Goal: Task Accomplishment & Management: Complete application form

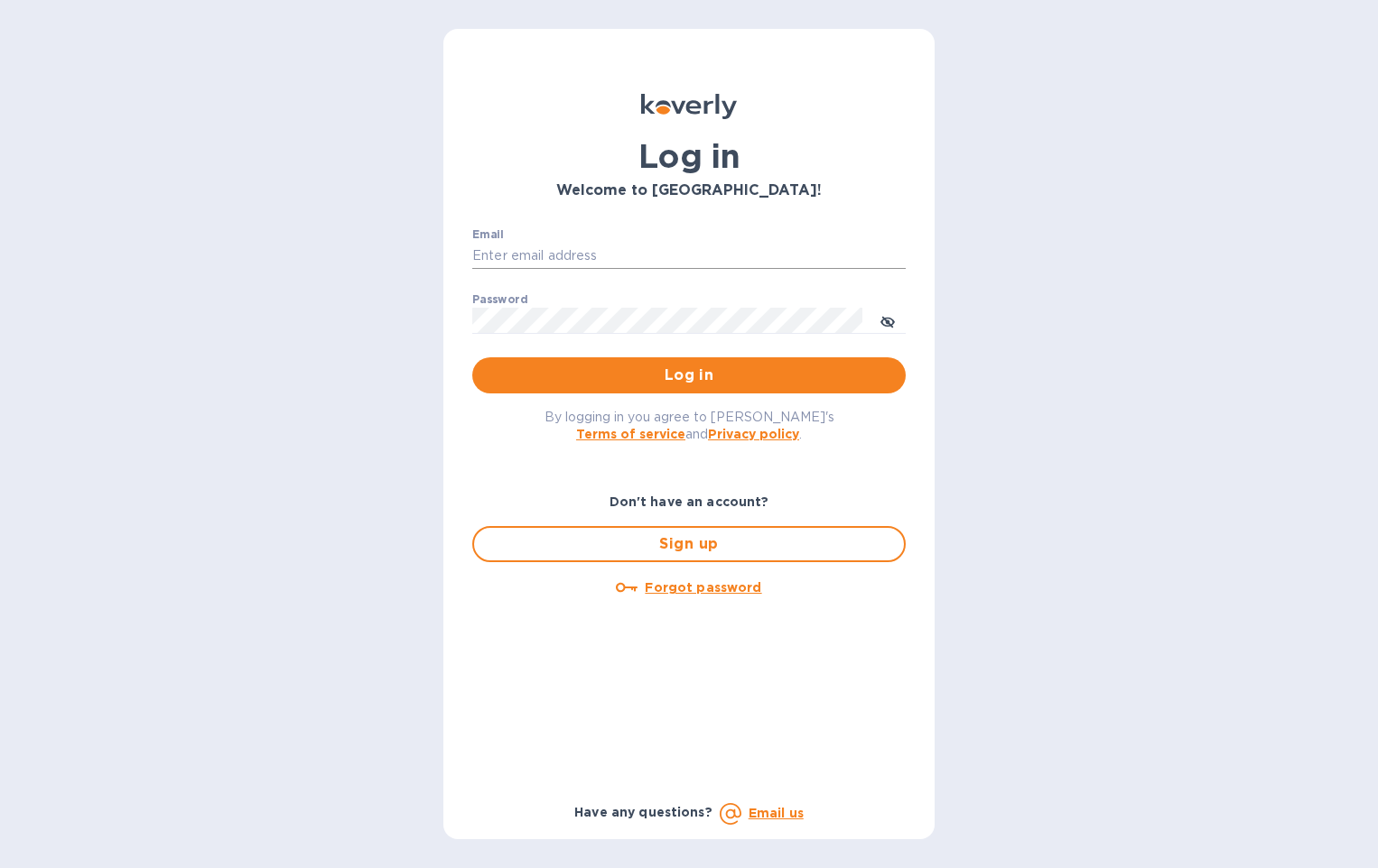
click at [521, 243] on input "Email" at bounding box center [688, 257] width 433 height 27
drag, startPoint x: 576, startPoint y: 242, endPoint x: 574, endPoint y: 295, distance: 53.0
click at [576, 243] on input "Email" at bounding box center [688, 257] width 433 height 27
paste input "nrodriguez@corpacsteel.com"
type input "nrodriguez@corpacsteel.com"
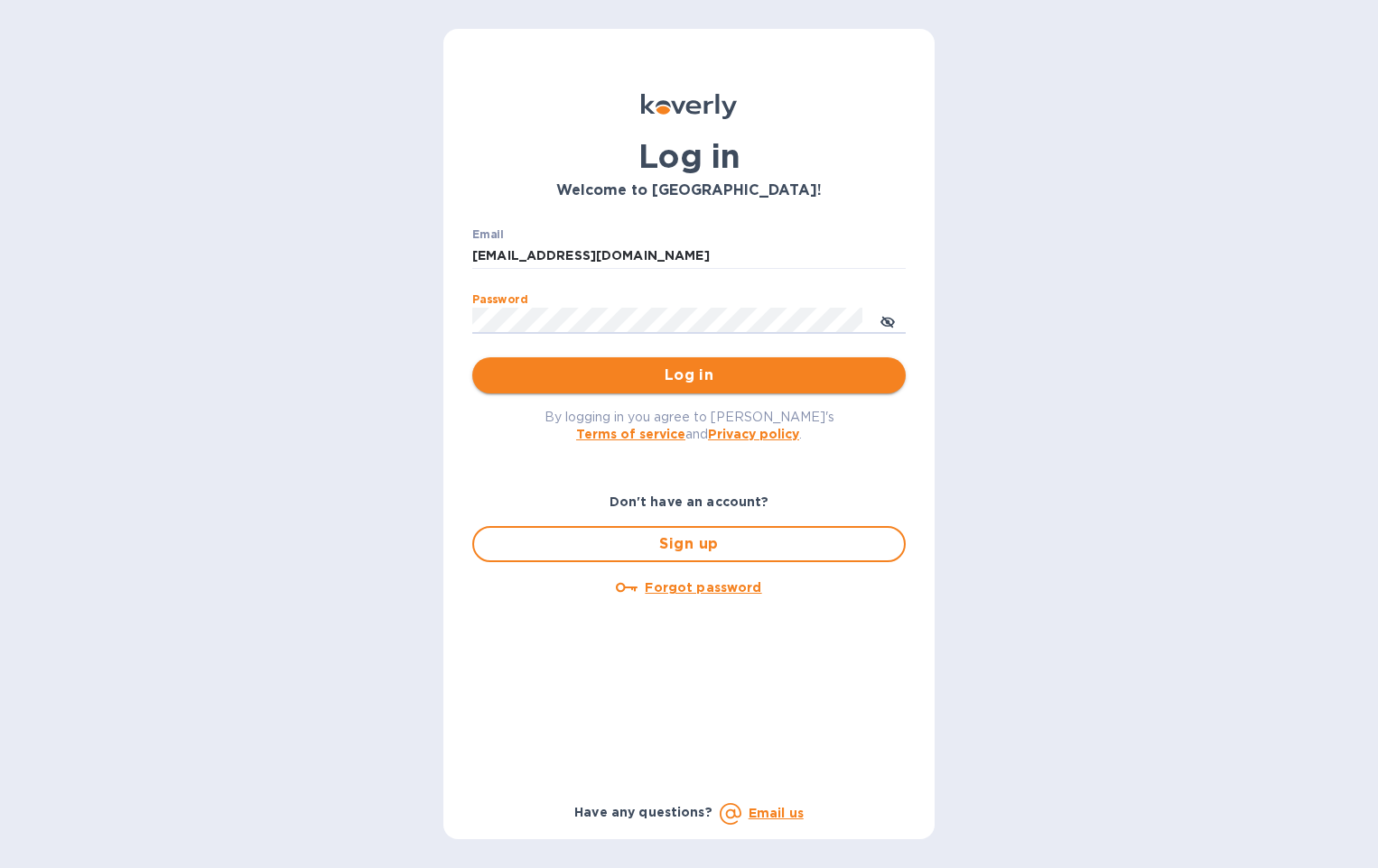
click at [533, 374] on span "Log in" at bounding box center [688, 375] width 404 height 21
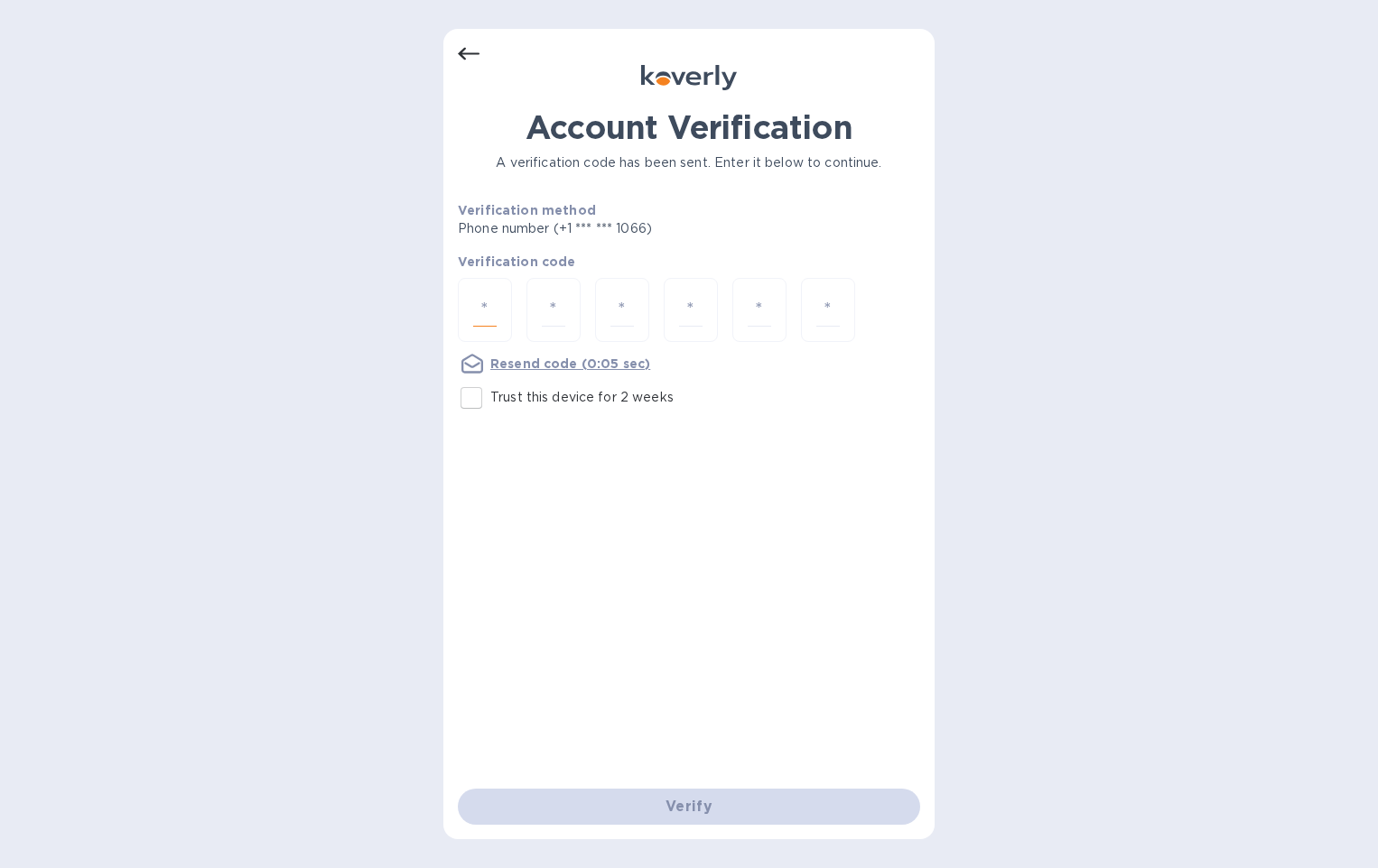
click at [491, 325] on input "number" at bounding box center [485, 310] width 23 height 33
type input "4"
type input "9"
type input "1"
type input "8"
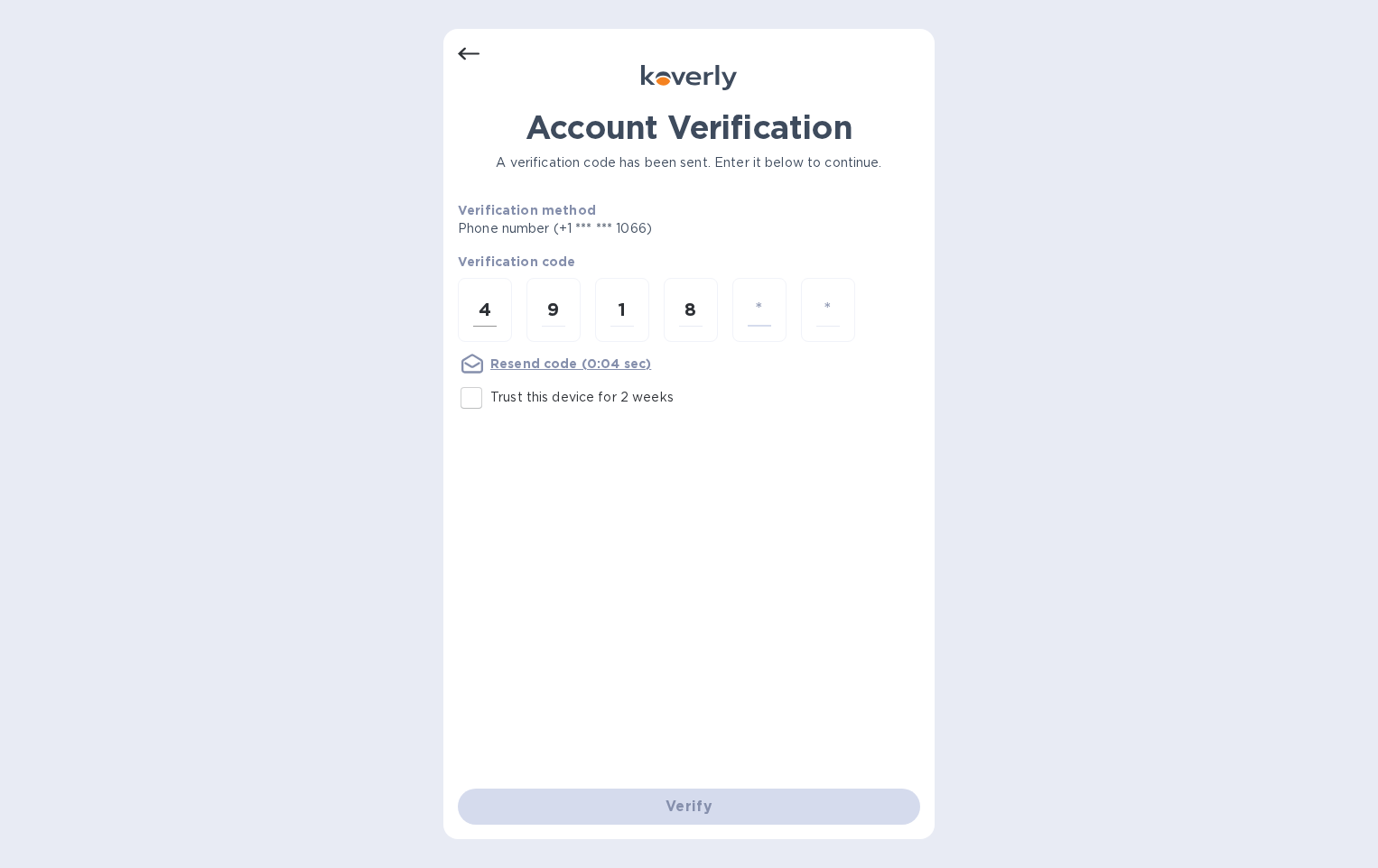
type input "5"
type input "3"
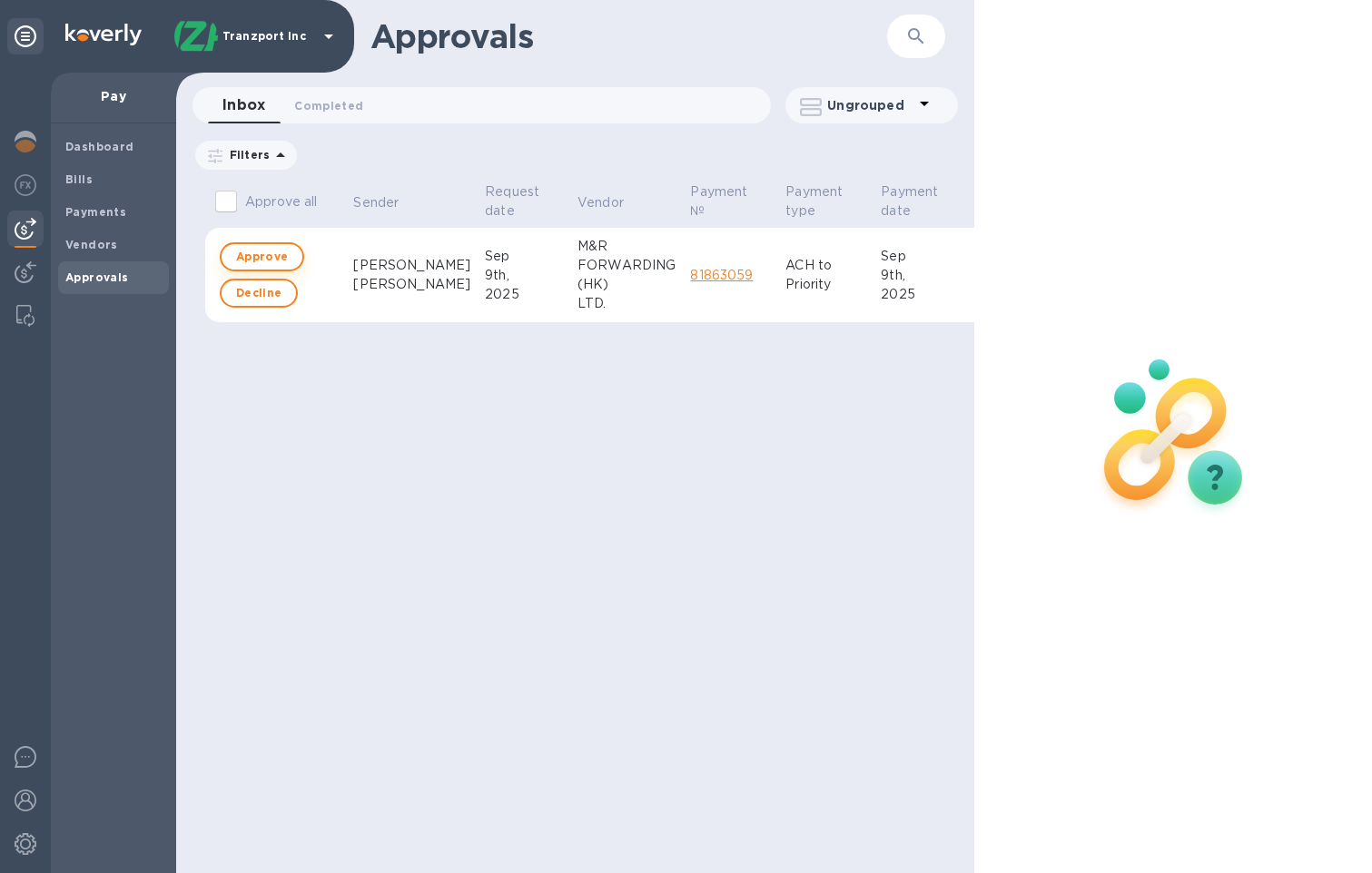
click at [252, 259] on span "Approve" at bounding box center [261, 256] width 52 height 21
checkbox input "true"
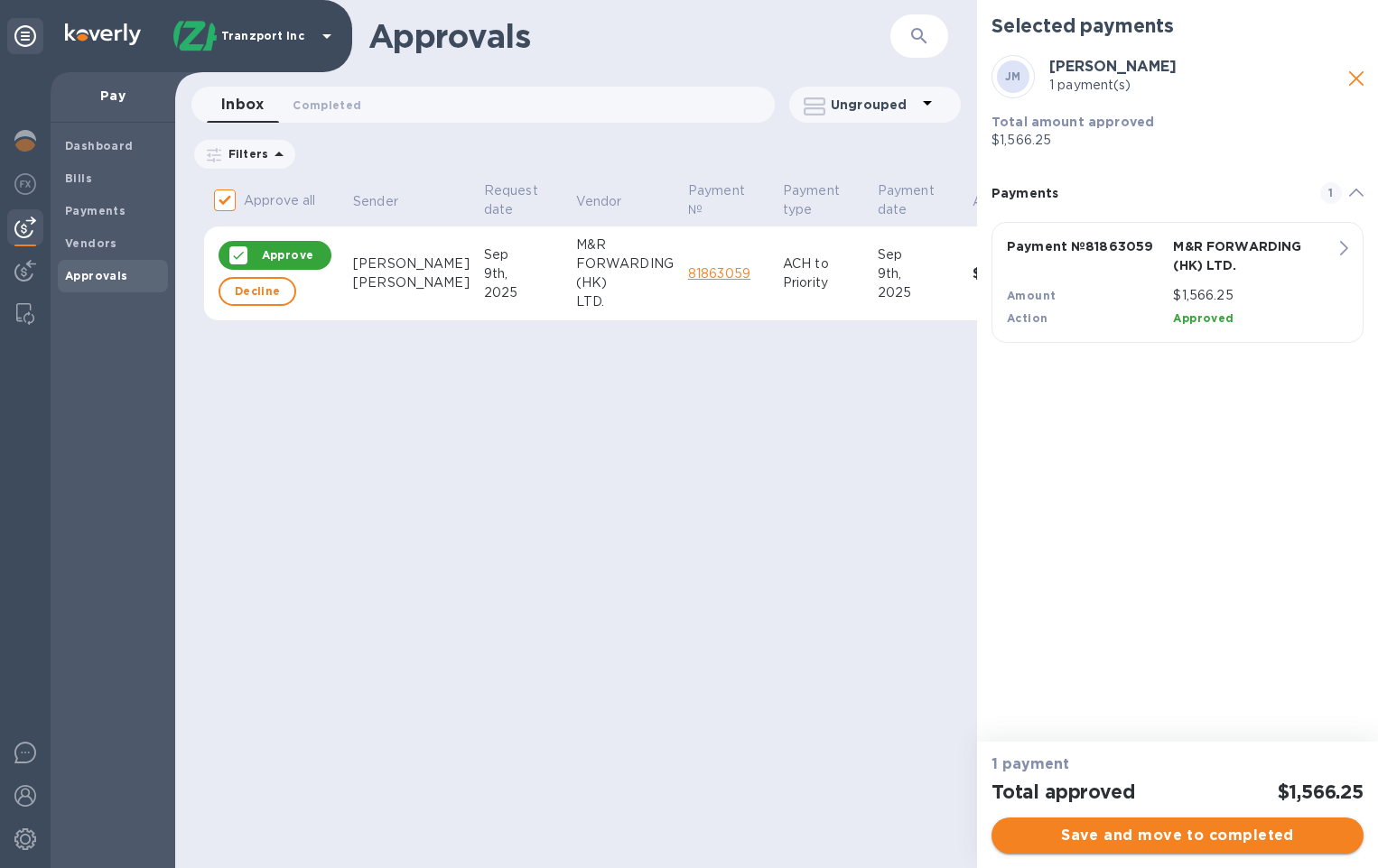
click at [1210, 827] on span "Save and move to completed" at bounding box center [1177, 835] width 343 height 21
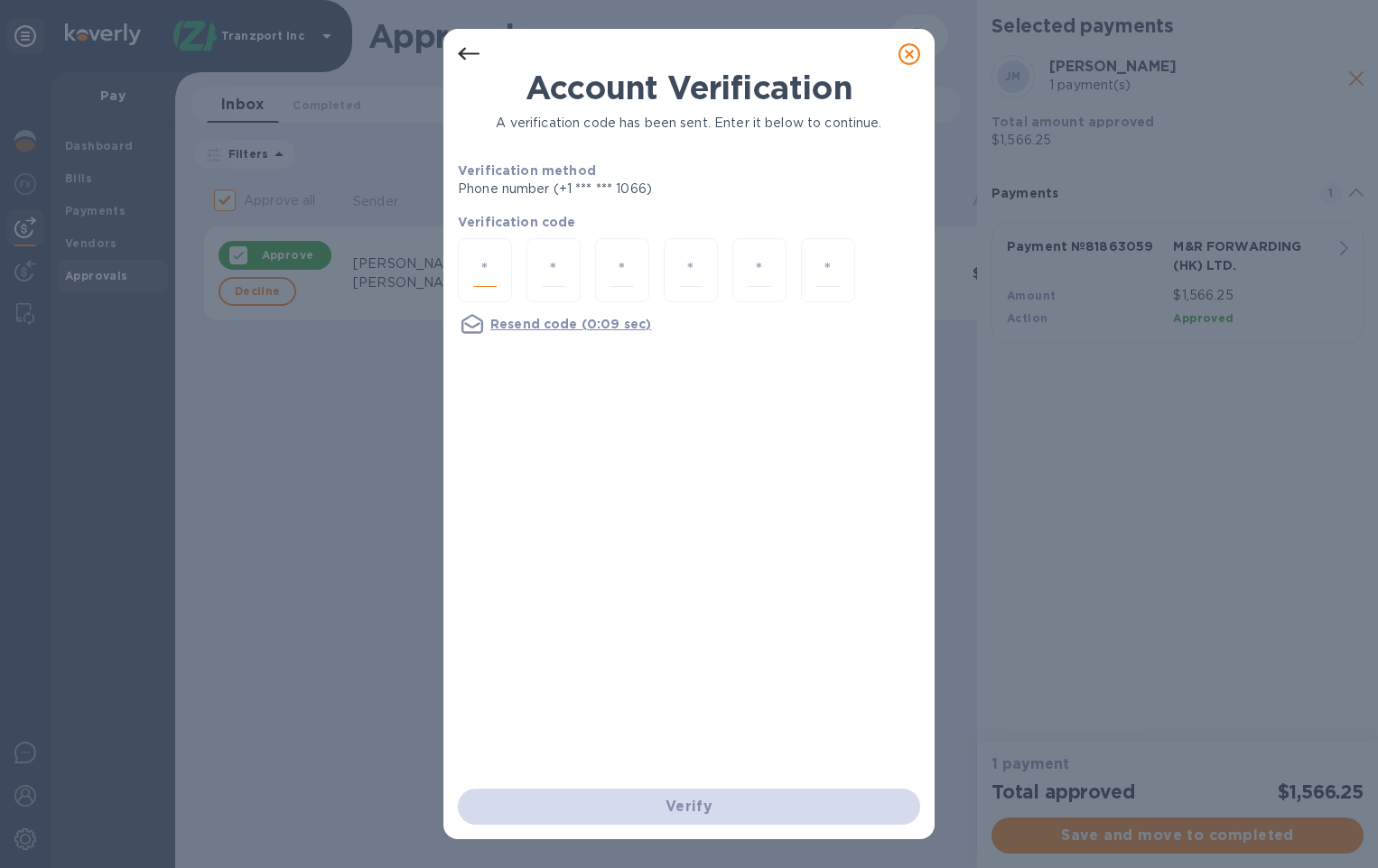
click at [492, 277] on input "number" at bounding box center [485, 270] width 23 height 33
type input "2"
type input "8"
type input "6"
type input "5"
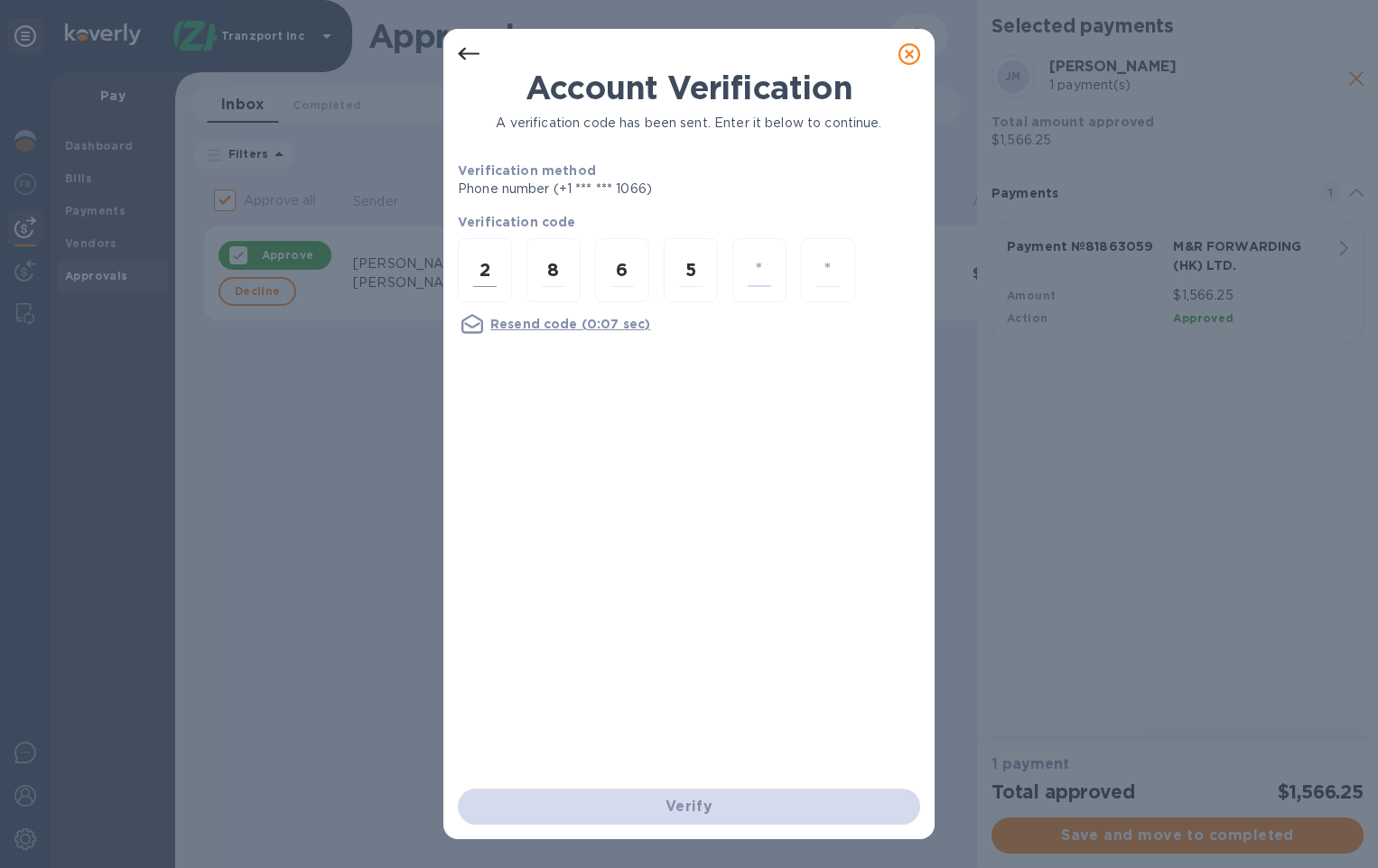
type input "3"
type input "0"
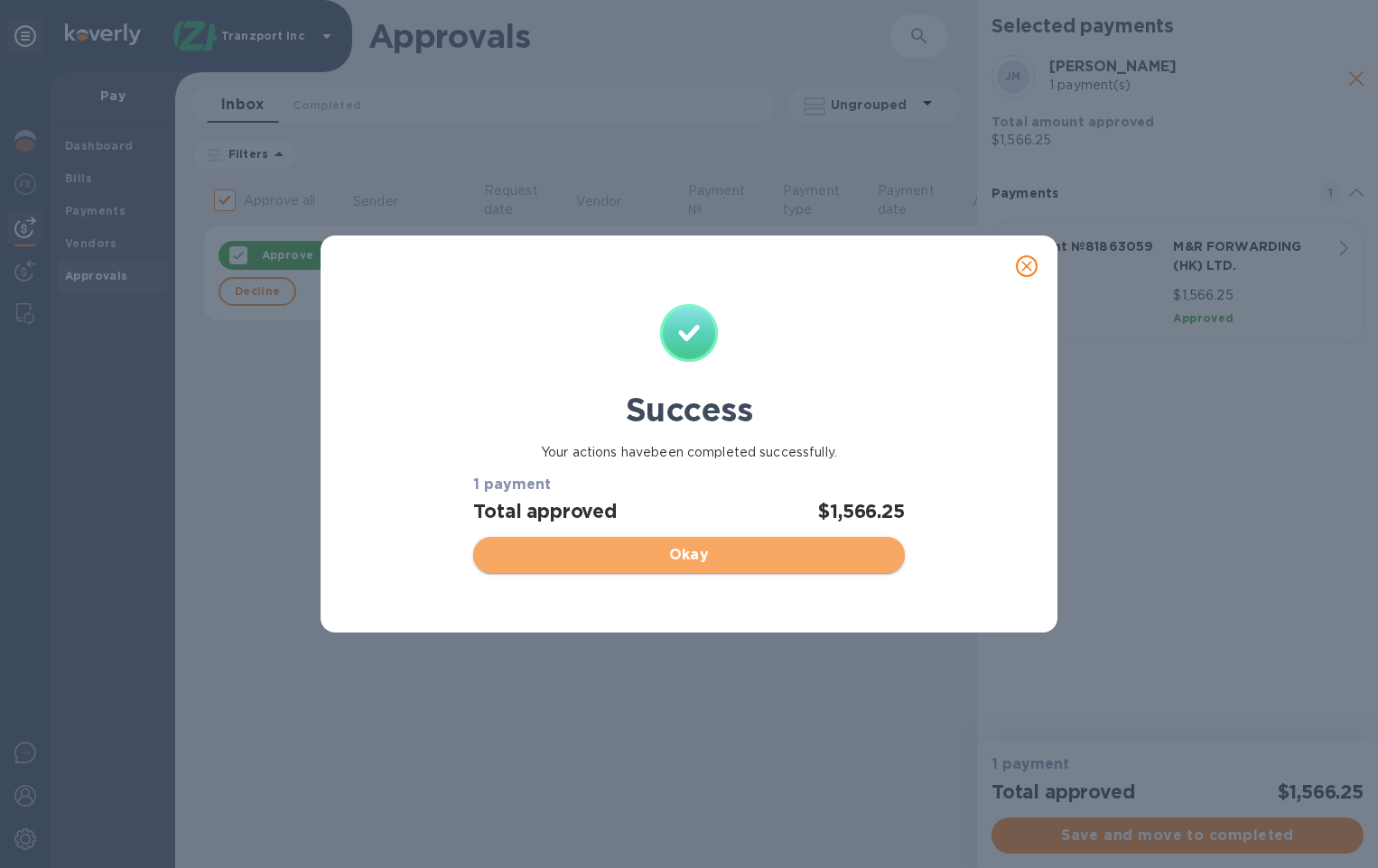
click at [688, 544] on span "Okay" at bounding box center [688, 555] width 402 height 21
checkbox input "false"
